Goal: Transaction & Acquisition: Purchase product/service

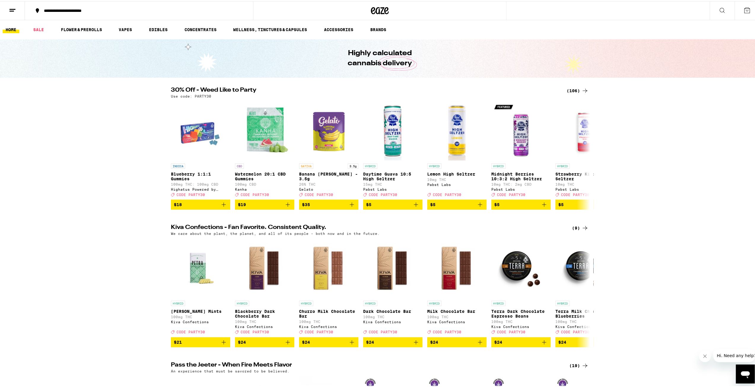
click at [375, 88] on div "(106)" at bounding box center [578, 89] width 22 height 7
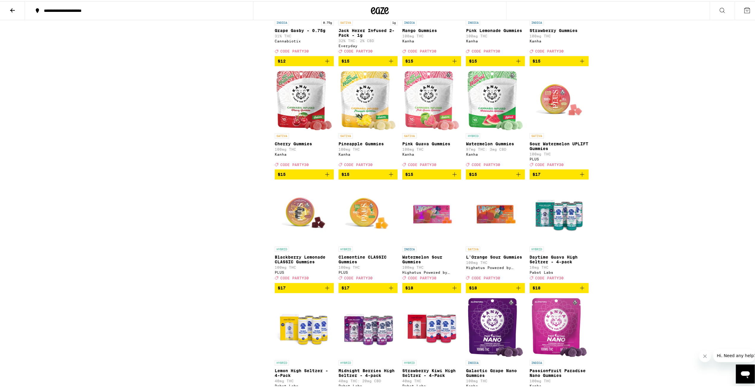
scroll to position [534, 0]
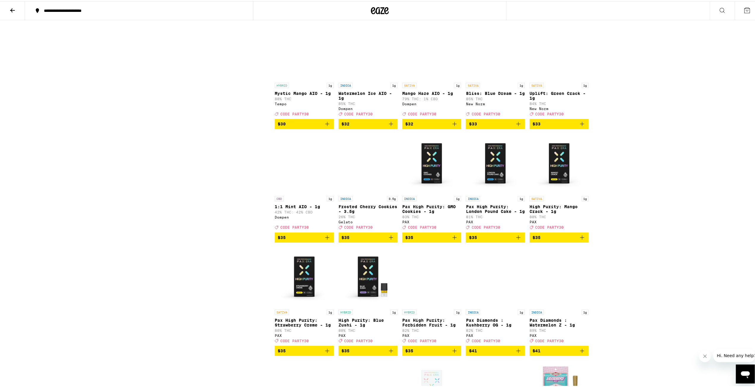
scroll to position [1840, 0]
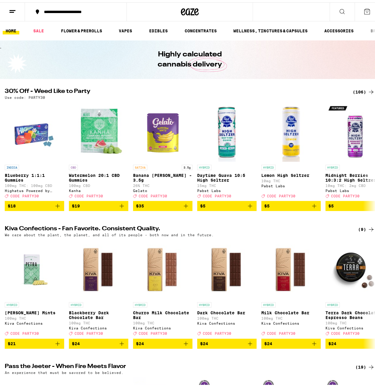
click at [363, 88] on div "(106)" at bounding box center [364, 89] width 22 height 7
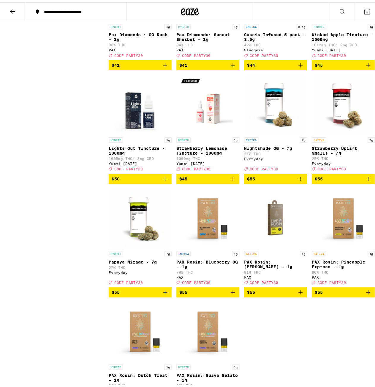
scroll to position [2701, 0]
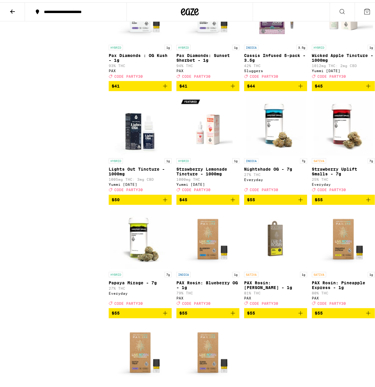
click at [279, 87] on span "$44" at bounding box center [275, 83] width 57 height 7
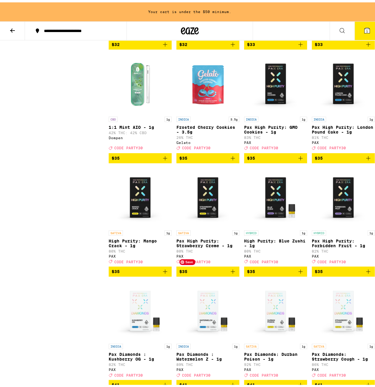
scroll to position [2304, 0]
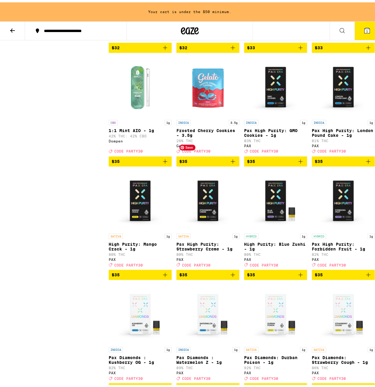
click at [197, 115] on img "Open page for Frosted Cherry Cookies - 3.5g from Gelato" at bounding box center [207, 84] width 59 height 59
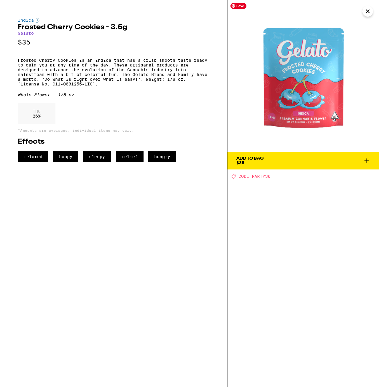
click at [304, 156] on span "Add To Bag $35" at bounding box center [304, 160] width 134 height 8
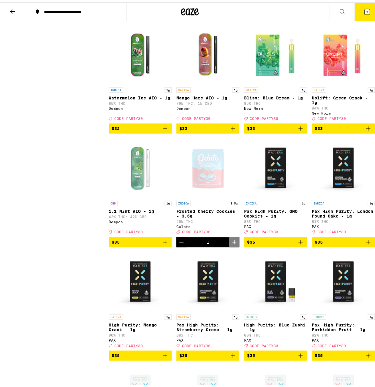
scroll to position [2196, 0]
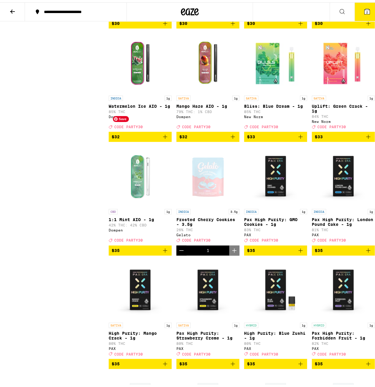
click at [134, 90] on img "Open page for Watermelon Ice AIO - 1g from Dompen" at bounding box center [139, 60] width 59 height 59
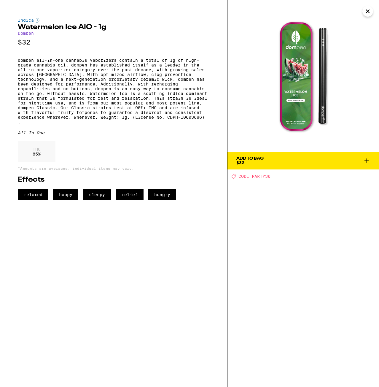
click at [369, 12] on icon "Close" at bounding box center [367, 11] width 7 height 9
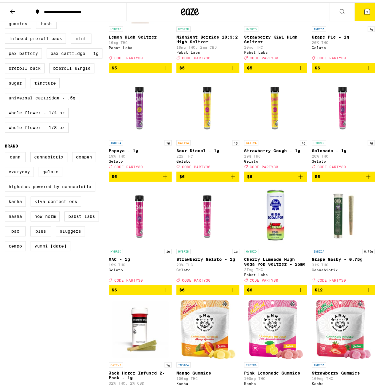
scroll to position [178, 0]
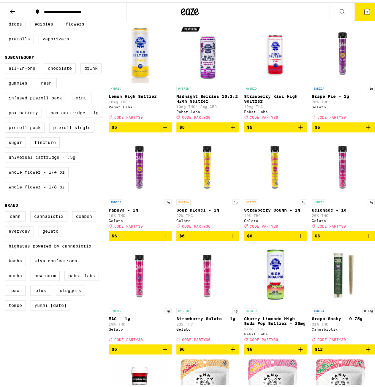
click at [152, 237] on span "$6" at bounding box center [140, 233] width 57 height 7
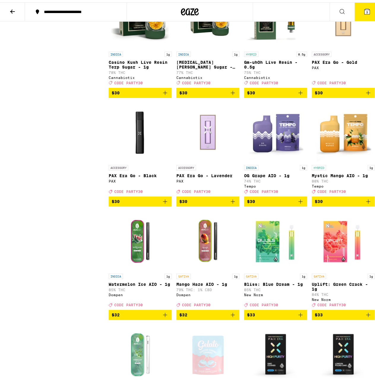
scroll to position [2226, 0]
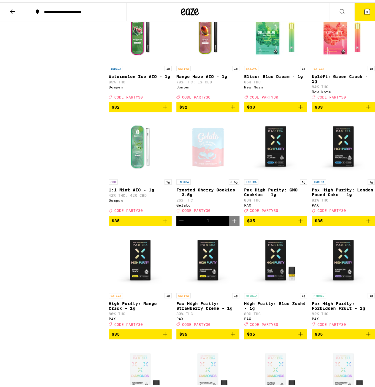
click at [129, 108] on span "$32" at bounding box center [140, 104] width 57 height 7
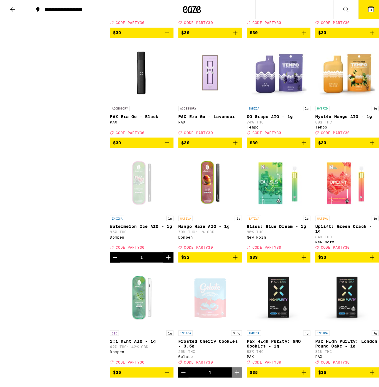
scroll to position [1959, 0]
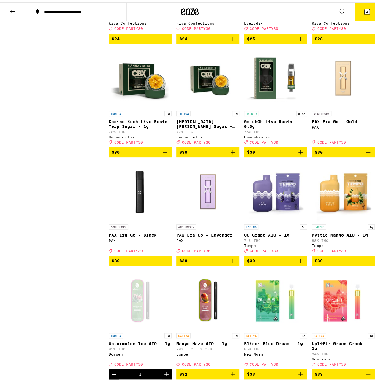
click at [364, 8] on icon at bounding box center [366, 9] width 5 height 5
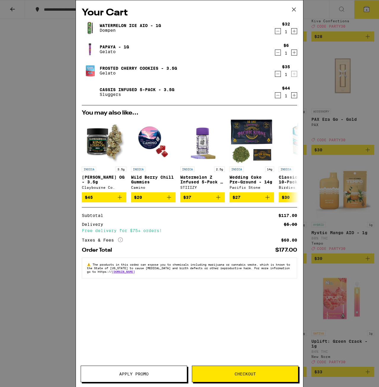
click at [280, 31] on icon "Decrement" at bounding box center [277, 31] width 5 height 7
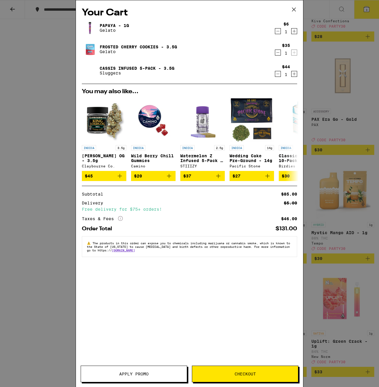
click at [278, 33] on icon "Decrement" at bounding box center [277, 31] width 5 height 7
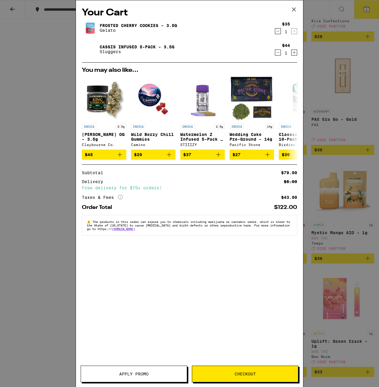
click at [148, 373] on span "Apply Promo" at bounding box center [133, 374] width 29 height 4
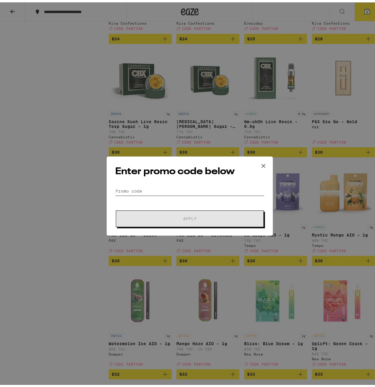
click at [137, 186] on input "Promo Code" at bounding box center [189, 188] width 149 height 9
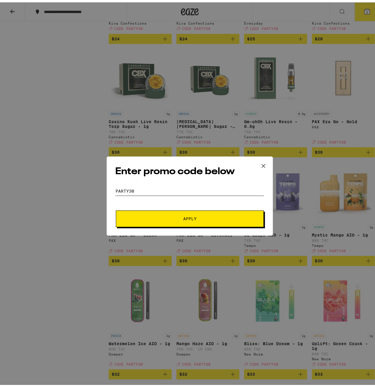
type input "party30"
click at [163, 212] on button "Apply" at bounding box center [190, 216] width 148 height 17
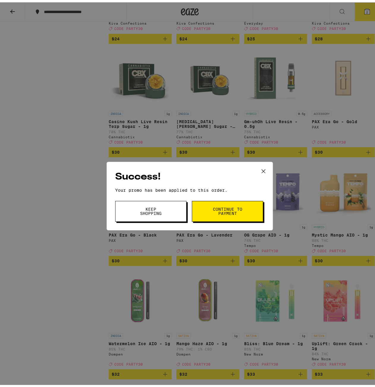
click at [165, 213] on button "Keep Shopping" at bounding box center [150, 209] width 71 height 21
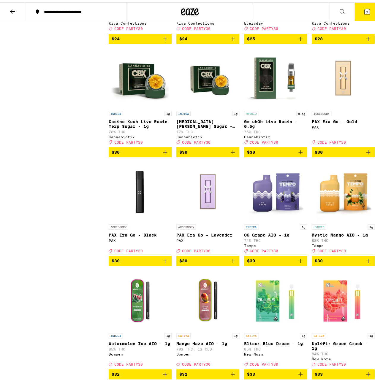
click at [370, 7] on button "2" at bounding box center [366, 9] width 25 height 18
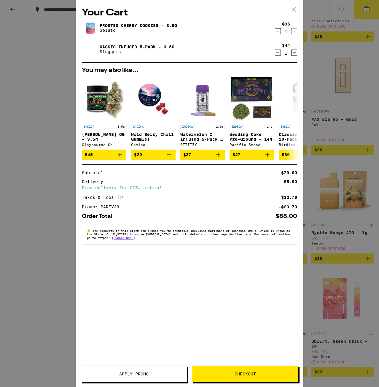
click at [244, 377] on button "Checkout" at bounding box center [245, 374] width 107 height 17
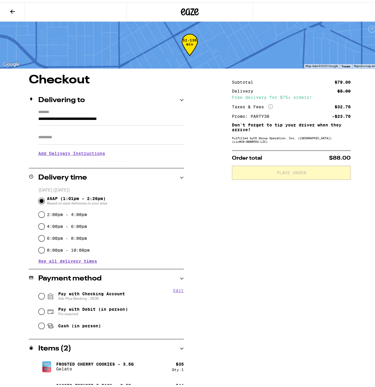
click at [91, 154] on h3 "Add Delivery Instructions" at bounding box center [110, 151] width 145 height 14
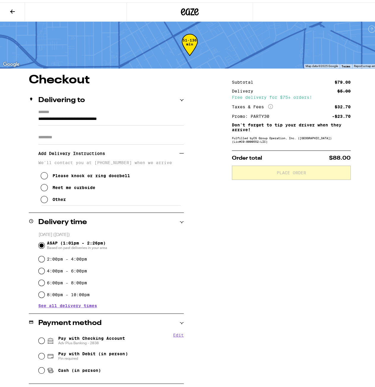
click at [78, 186] on div "Meet me curbside" at bounding box center [74, 185] width 43 height 5
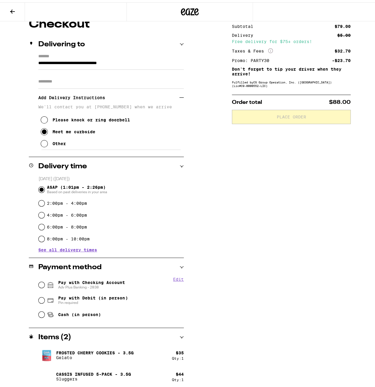
click at [90, 281] on span "Pay with Checking Account Adv Plus Banking - 2838" at bounding box center [91, 282] width 67 height 9
click at [45, 281] on input "Pay with Checking Account Adv Plus Banking - 2838" at bounding box center [42, 283] width 6 height 6
radio input "true"
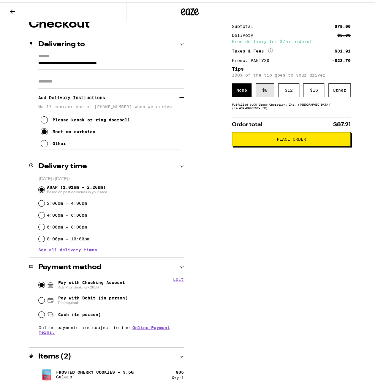
click at [261, 93] on div "$ 8" at bounding box center [265, 88] width 18 height 14
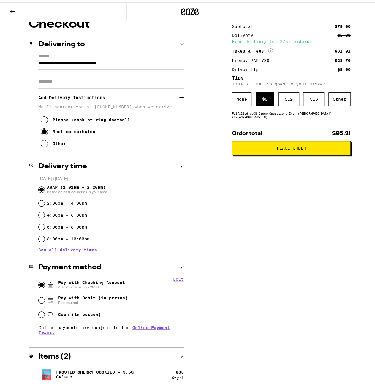
scroll to position [26, 0]
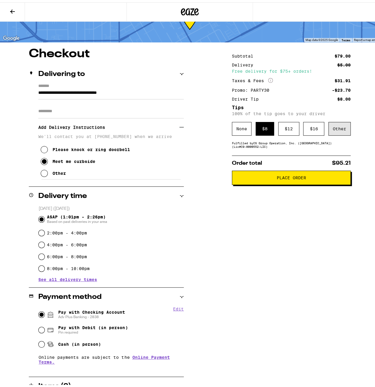
click at [332, 126] on div "Other" at bounding box center [339, 127] width 22 height 14
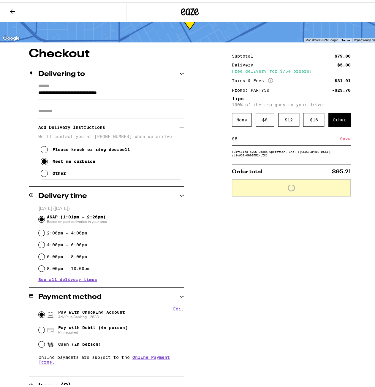
type input "5"
click at [342, 141] on div "Save" at bounding box center [345, 136] width 11 height 13
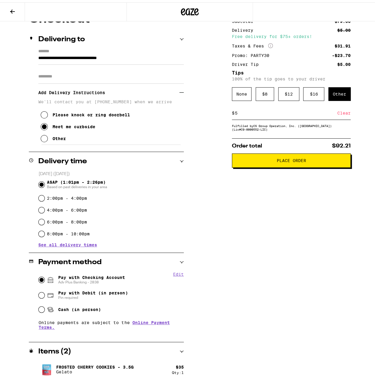
scroll to position [75, 0]
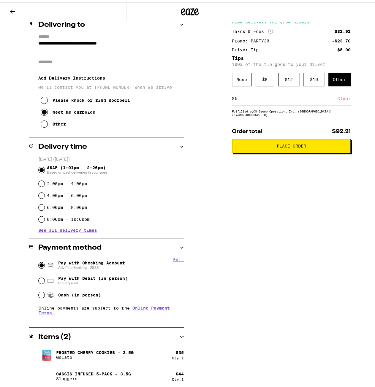
click at [97, 351] on p "Frosted Cherry Cookies - 3.5g" at bounding box center [94, 350] width 77 height 5
click at [51, 352] on img at bounding box center [46, 352] width 17 height 17
click at [47, 353] on img at bounding box center [46, 352] width 17 height 17
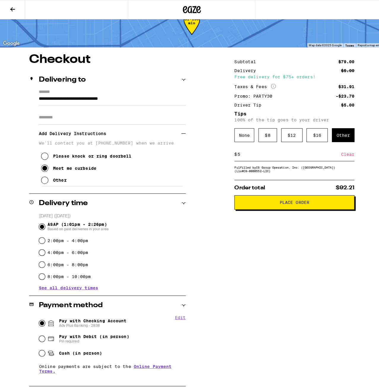
scroll to position [0, 0]
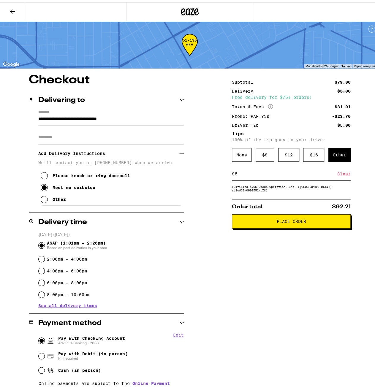
click at [301, 221] on span "Place Order" at bounding box center [291, 219] width 29 height 4
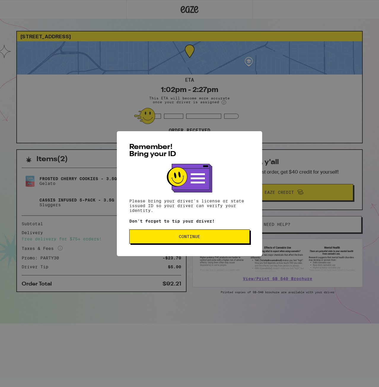
click at [213, 242] on button "Continue" at bounding box center [189, 236] width 120 height 14
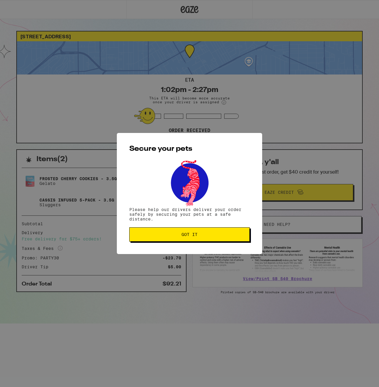
click at [206, 235] on span "Got it" at bounding box center [189, 234] width 110 height 4
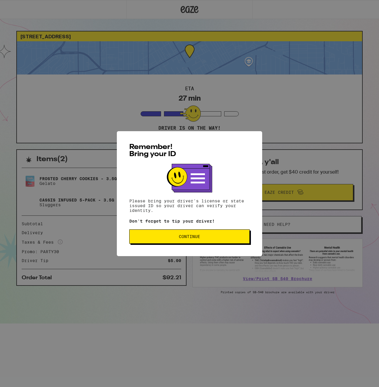
click at [204, 234] on button "Continue" at bounding box center [189, 236] width 120 height 14
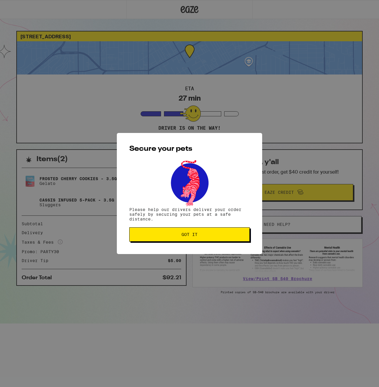
click at [181, 237] on span "Got it" at bounding box center [189, 234] width 110 height 4
